Goal: Transaction & Acquisition: Purchase product/service

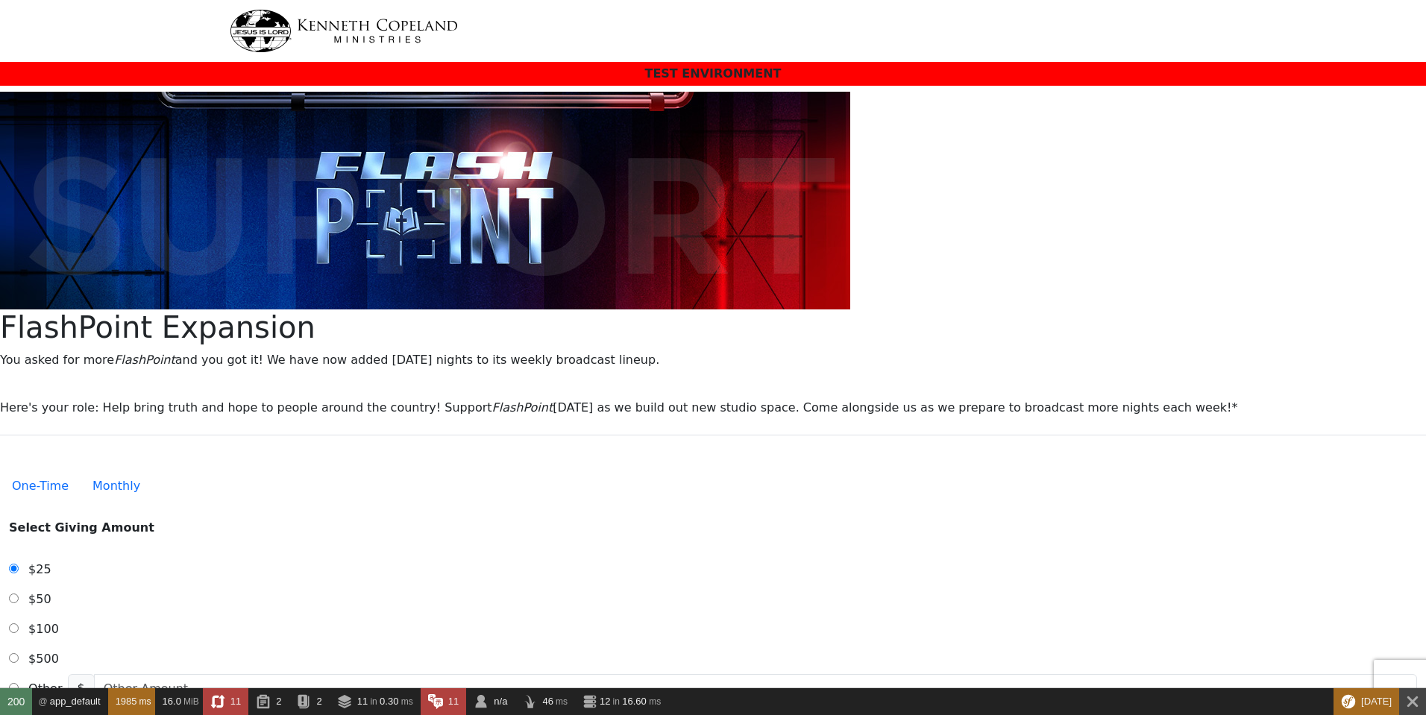
select select "[GEOGRAPHIC_DATA]"
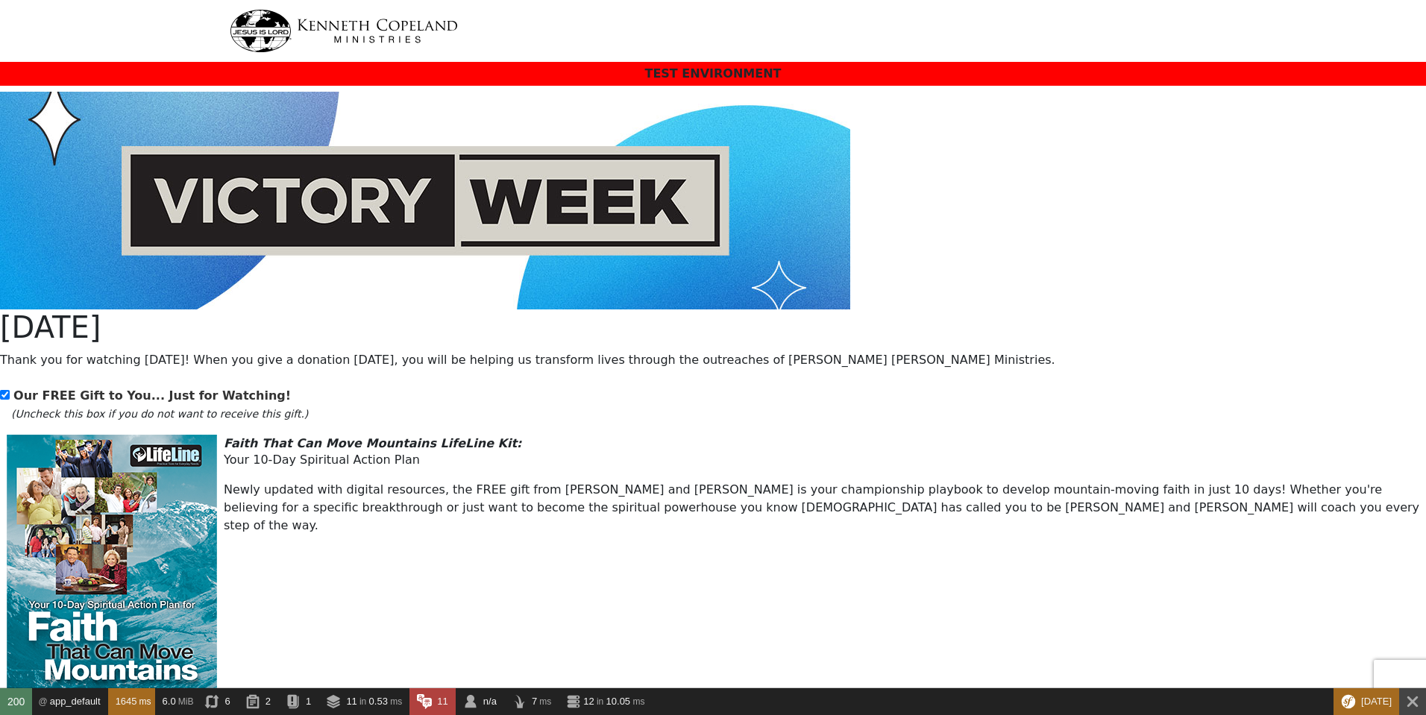
select select "[GEOGRAPHIC_DATA]"
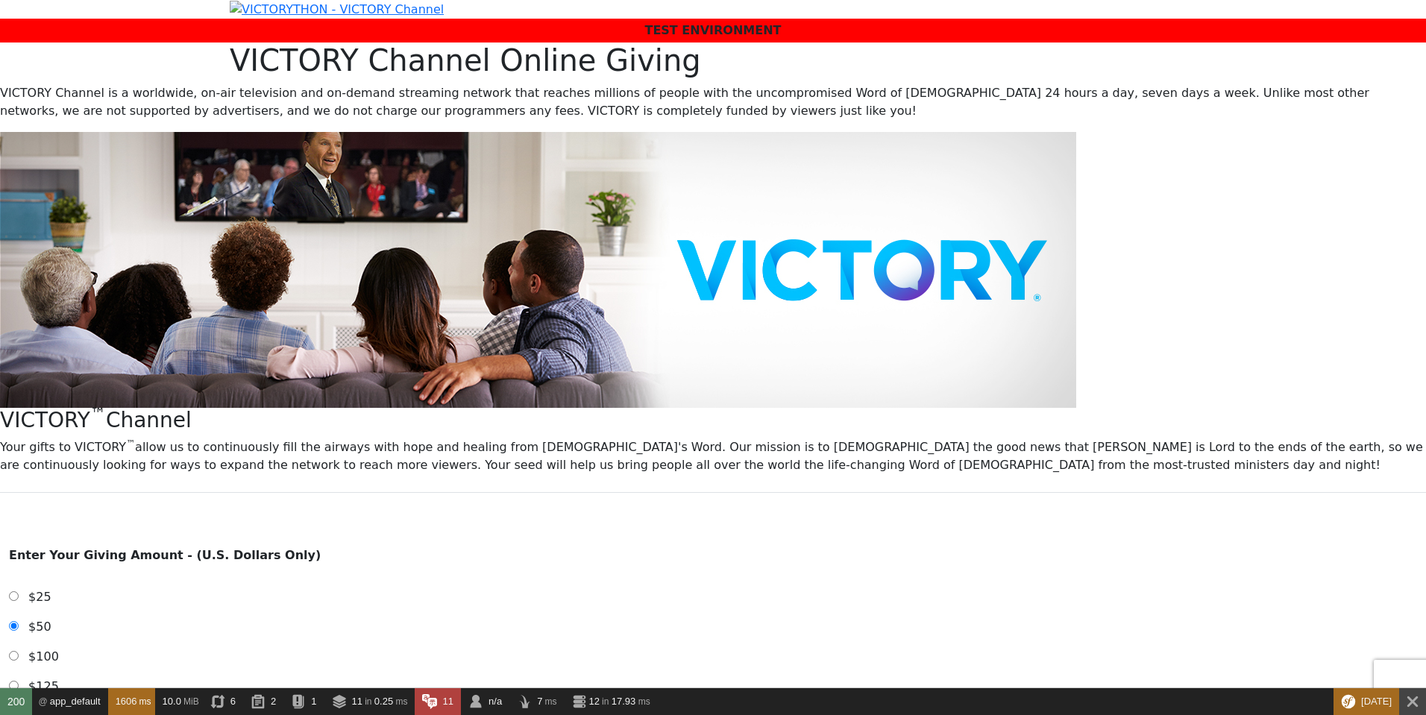
select select "[GEOGRAPHIC_DATA]"
